Goal: Check status: Check status

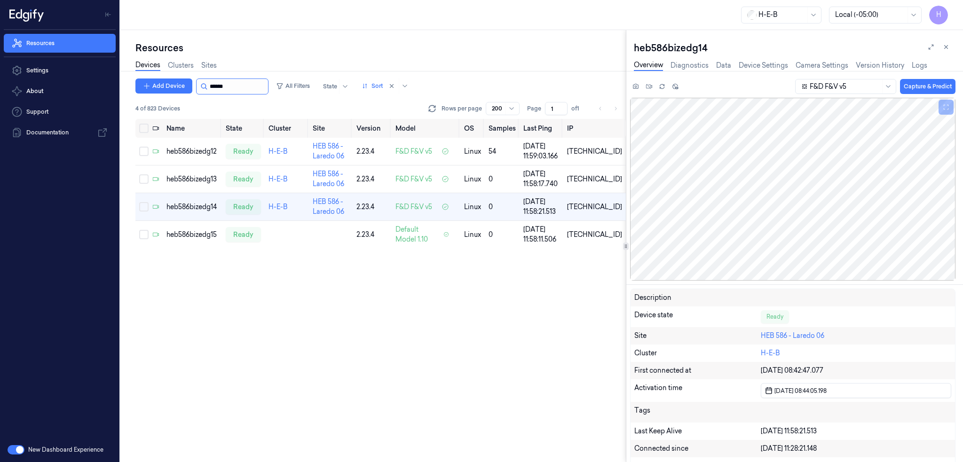
drag, startPoint x: 230, startPoint y: 85, endPoint x: 219, endPoint y: 88, distance: 11.8
click at [219, 88] on input "string" at bounding box center [238, 86] width 56 height 15
click at [225, 84] on input "string" at bounding box center [238, 86] width 56 height 15
drag, startPoint x: 217, startPoint y: 87, endPoint x: 272, endPoint y: 88, distance: 54.6
click at [266, 88] on input "string" at bounding box center [238, 86] width 56 height 15
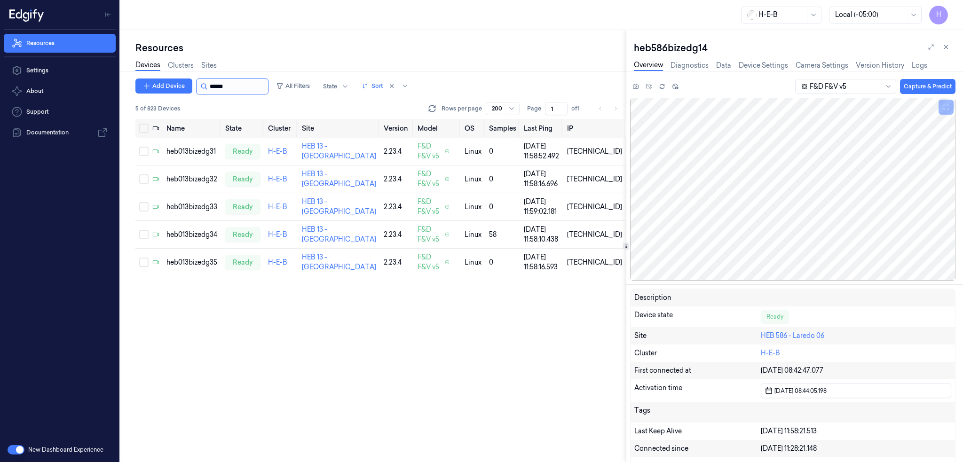
click at [214, 90] on input "string" at bounding box center [238, 86] width 56 height 15
drag, startPoint x: 220, startPoint y: 88, endPoint x: 398, endPoint y: 95, distance: 178.4
click at [319, 90] on div "Add Device All Filters State Sort" at bounding box center [273, 87] width 277 height 16
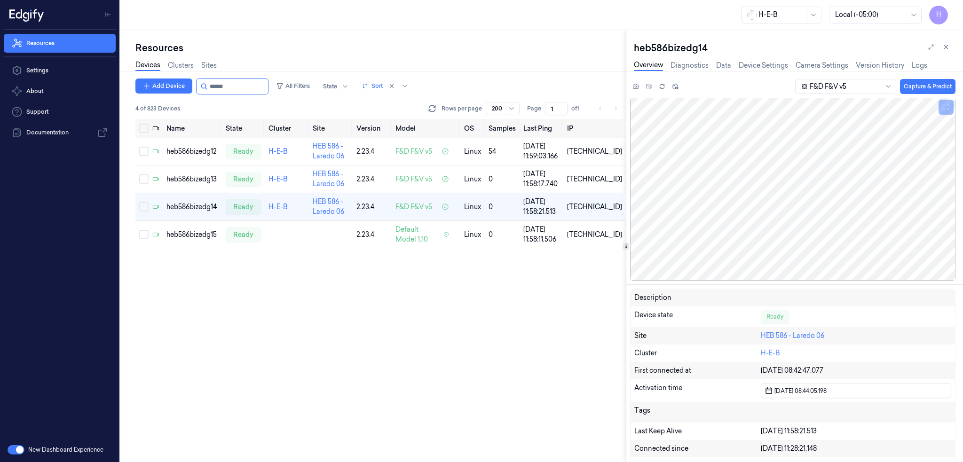
type input "******"
click at [945, 45] on icon at bounding box center [946, 47] width 7 height 7
